Goal: Task Accomplishment & Management: Complete application form

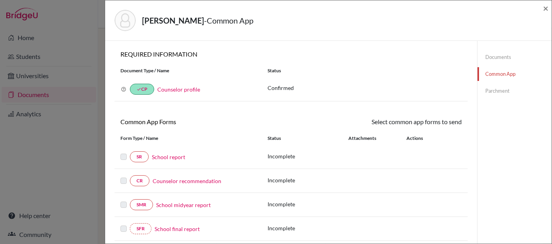
click at [494, 58] on link "Documents" at bounding box center [515, 57] width 74 height 14
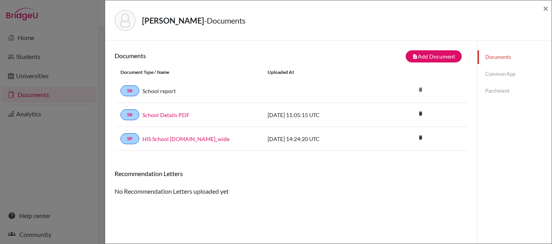
click at [25, 58] on div "Wang, Catherine - Documents × Documents note_add Add Document Document type Cha…" at bounding box center [276, 122] width 552 height 244
click at [26, 58] on div "Wang, Catherine - Documents × Documents note_add Add Document Document type Cha…" at bounding box center [276, 122] width 552 height 244
click at [26, 62] on div "Wang, Catherine - Documents × Documents note_add Add Document Document type Cha…" at bounding box center [276, 122] width 552 height 244
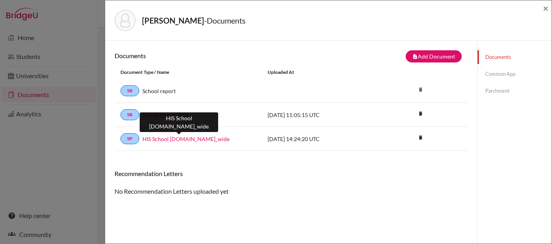
click at [209, 144] on div "SP HIS School Profile.school_wide" at bounding box center [188, 138] width 135 height 11
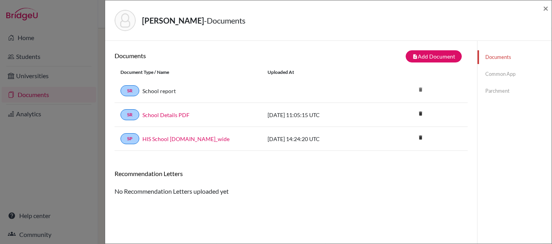
click at [245, 174] on h6 "Recommendation Letters" at bounding box center [291, 173] width 353 height 7
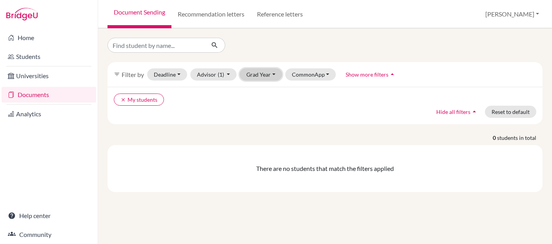
click at [273, 73] on button "Grad Year" at bounding box center [261, 74] width 42 height 12
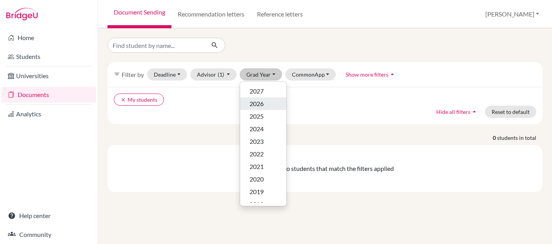
click at [262, 102] on span "2026" at bounding box center [257, 103] width 14 height 9
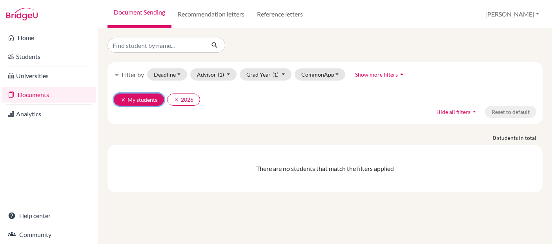
click at [148, 99] on button "clear My students" at bounding box center [139, 99] width 50 height 12
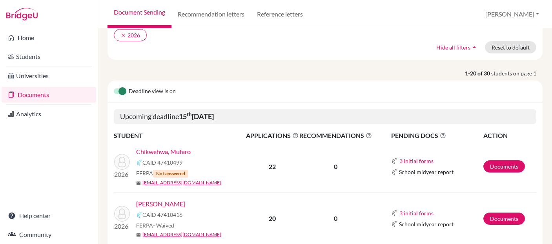
scroll to position [65, 0]
click at [160, 182] on link "[EMAIL_ADDRESS][DOMAIN_NAME]" at bounding box center [182, 182] width 79 height 7
